Goal: Check status: Check status

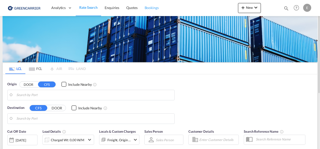
click at [148, 8] on span "Bookings" at bounding box center [152, 8] width 14 height 4
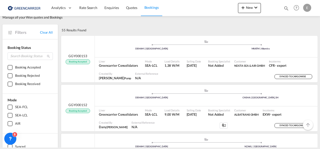
scroll to position [25, 0]
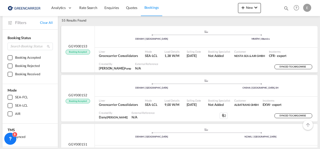
click at [102, 50] on span "Liner" at bounding box center [118, 52] width 39 height 4
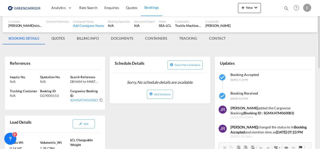
scroll to position [16, 0]
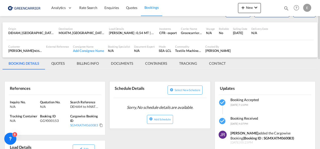
click at [116, 62] on md-tab-item "DOCUMENTS" at bounding box center [122, 64] width 34 height 12
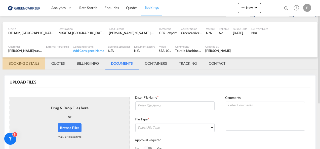
click at [26, 63] on md-tab-item "BOOKING DETAILS" at bounding box center [24, 64] width 43 height 12
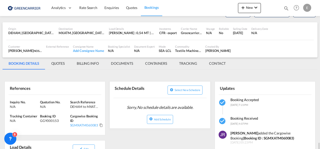
scroll to position [142, 0]
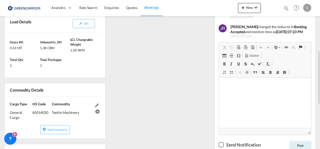
click at [70, 112] on div "Textile Machinery" at bounding box center [72, 111] width 41 height 9
drag, startPoint x: 70, startPoint y: 112, endPoint x: 51, endPoint y: 112, distance: 18.9
click at [51, 112] on div "Cargo Type General Cargo (IMCO Code : 0) HS Code 85014020 Commodity Textile Mac…" at bounding box center [55, 111] width 100 height 29
copy div "Textile Machinery"
click at [44, 112] on div "85014020" at bounding box center [41, 111] width 18 height 9
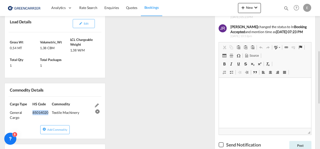
click at [44, 112] on div "85014020" at bounding box center [41, 111] width 18 height 9
copy div "85014020"
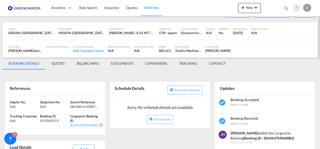
scroll to position [0, 0]
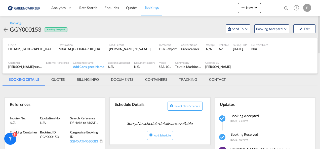
click at [226, 83] on md-tab-item "CONTACT" at bounding box center [217, 80] width 29 height 12
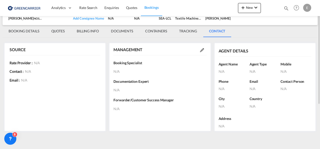
scroll to position [23, 0]
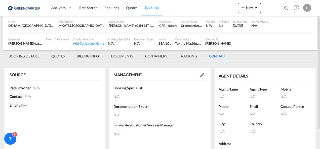
click at [15, 56] on md-tab-item "BOOKING DETAILS" at bounding box center [24, 56] width 43 height 12
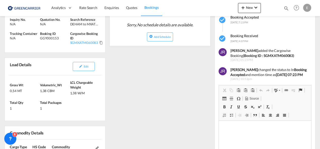
scroll to position [200, 0]
